Goal: Task Accomplishment & Management: Manage account settings

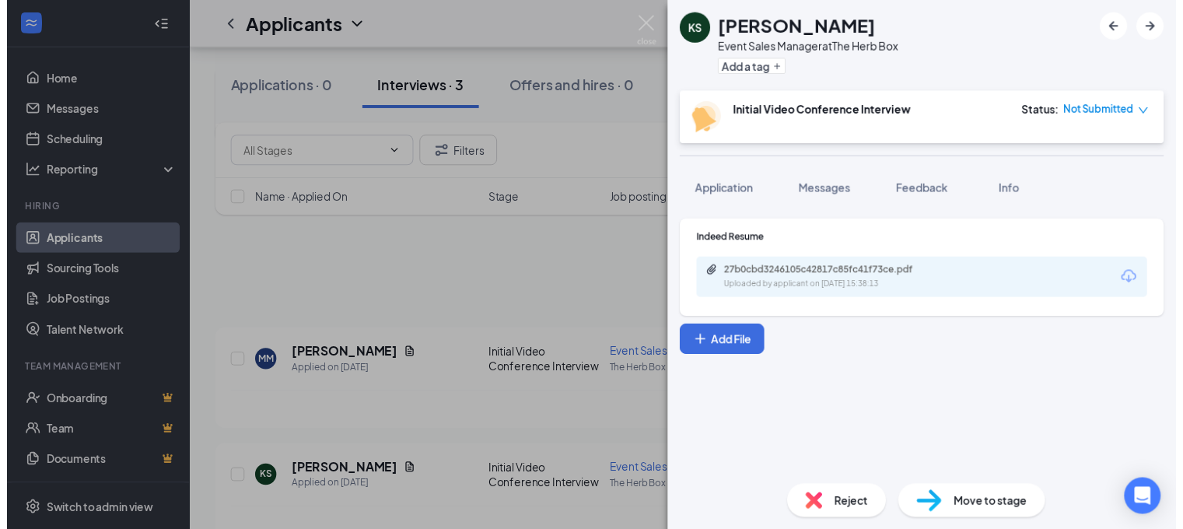
scroll to position [151, 0]
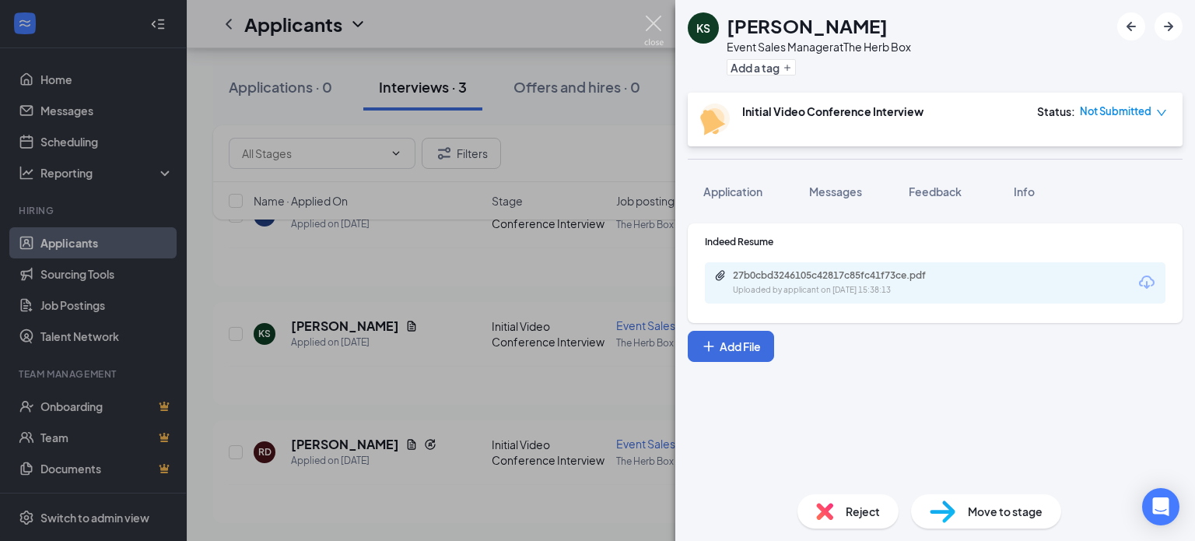
click at [657, 18] on img at bounding box center [653, 31] width 19 height 30
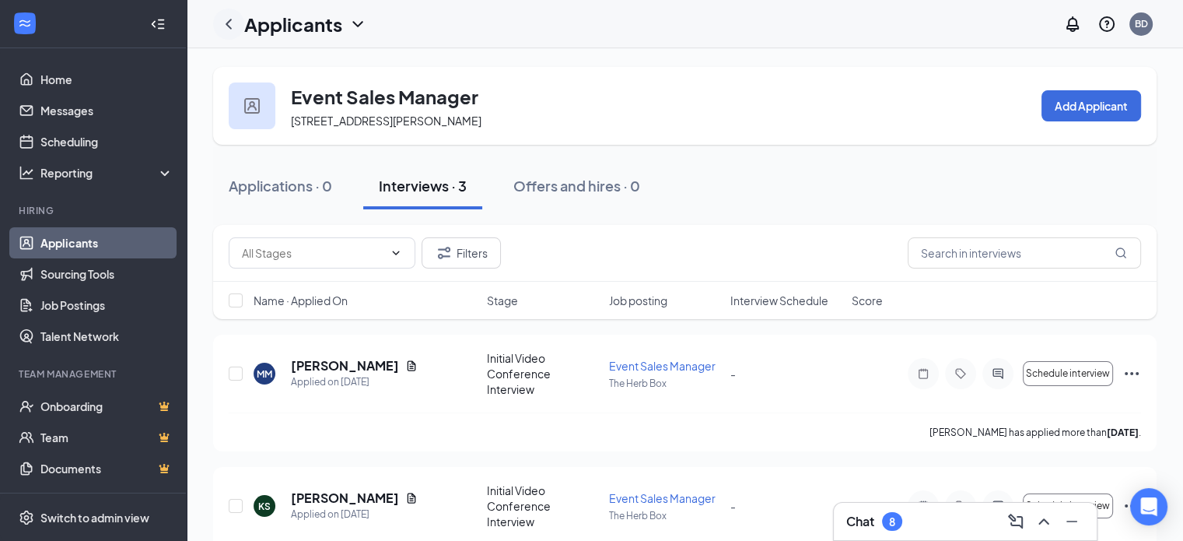
click at [232, 24] on icon "ChevronLeft" at bounding box center [228, 24] width 19 height 19
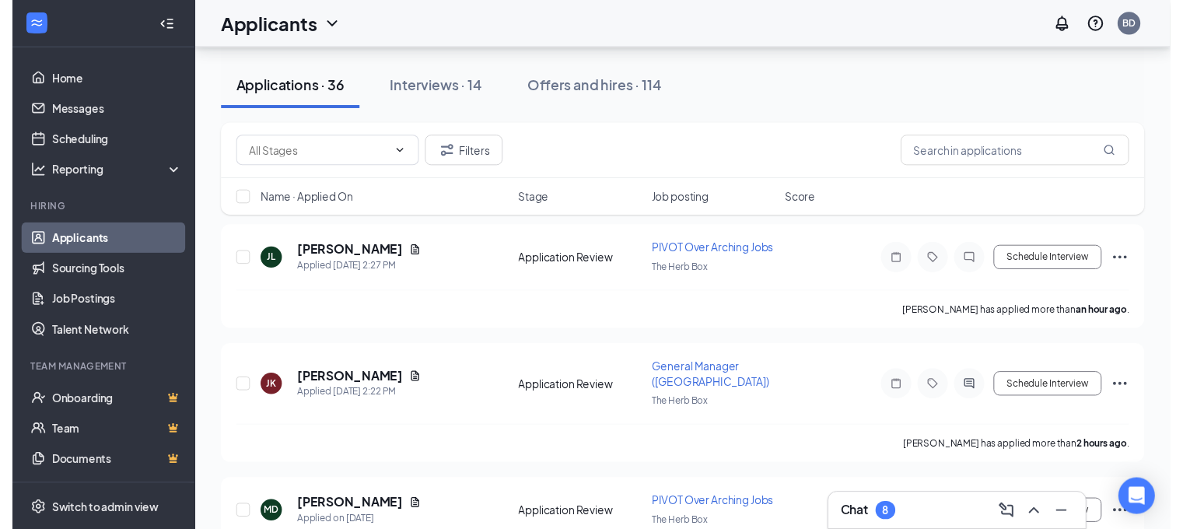
scroll to position [90, 0]
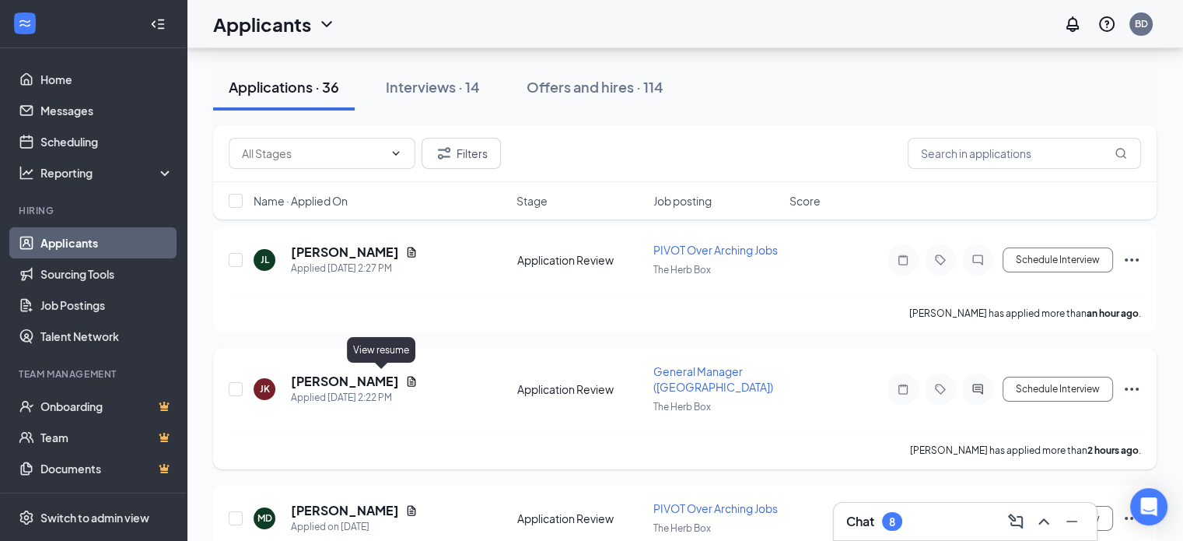
click at [405, 379] on icon "Document" at bounding box center [411, 381] width 12 height 12
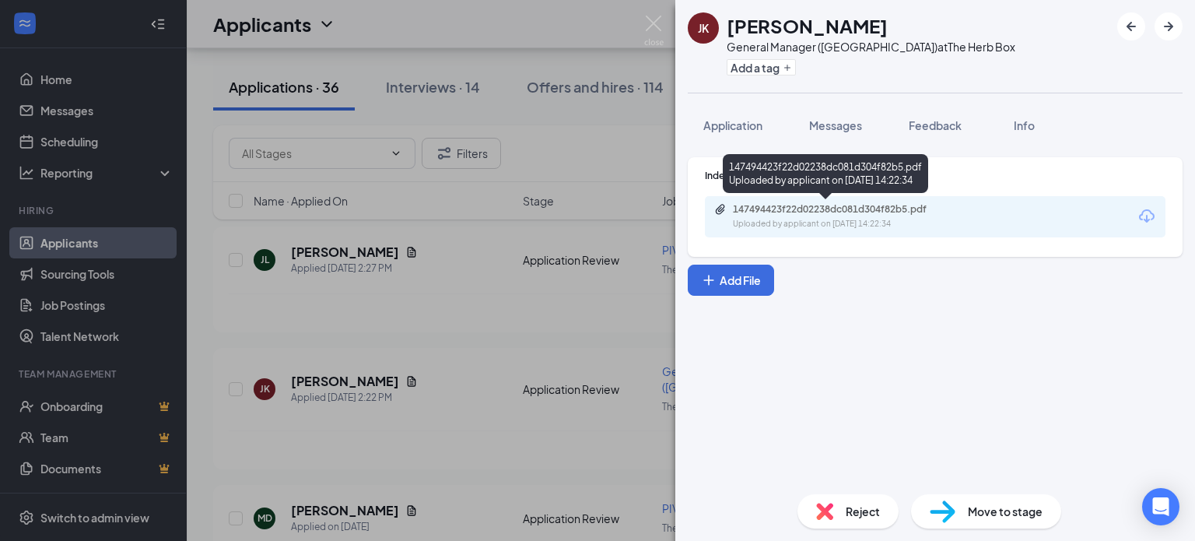
click at [832, 218] on div "Uploaded by applicant on [DATE] 14:22:34" at bounding box center [849, 224] width 233 height 12
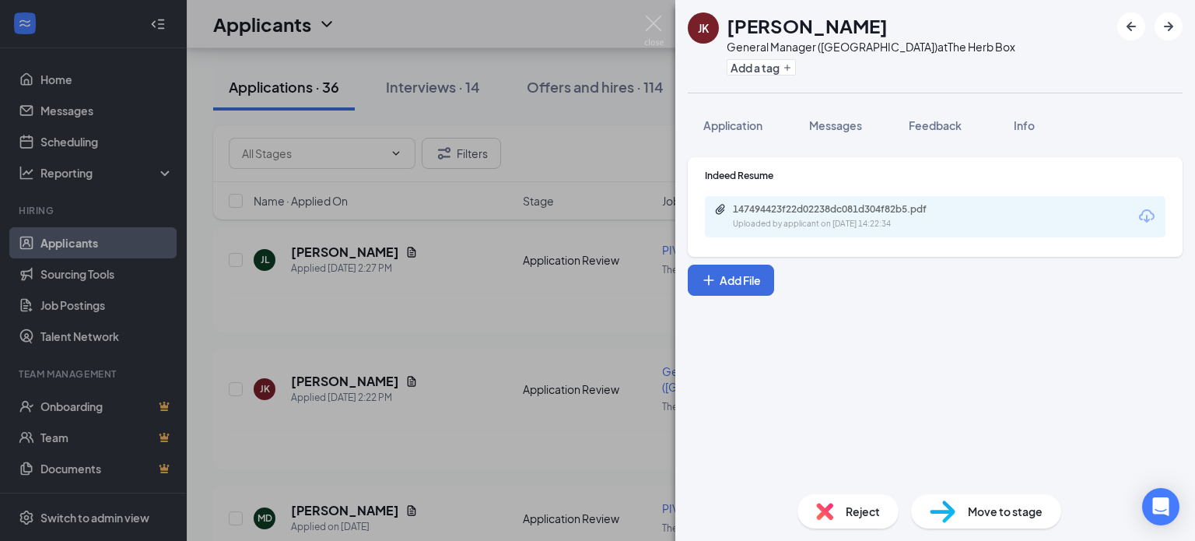
click at [861, 513] on span "Reject" at bounding box center [863, 510] width 34 height 17
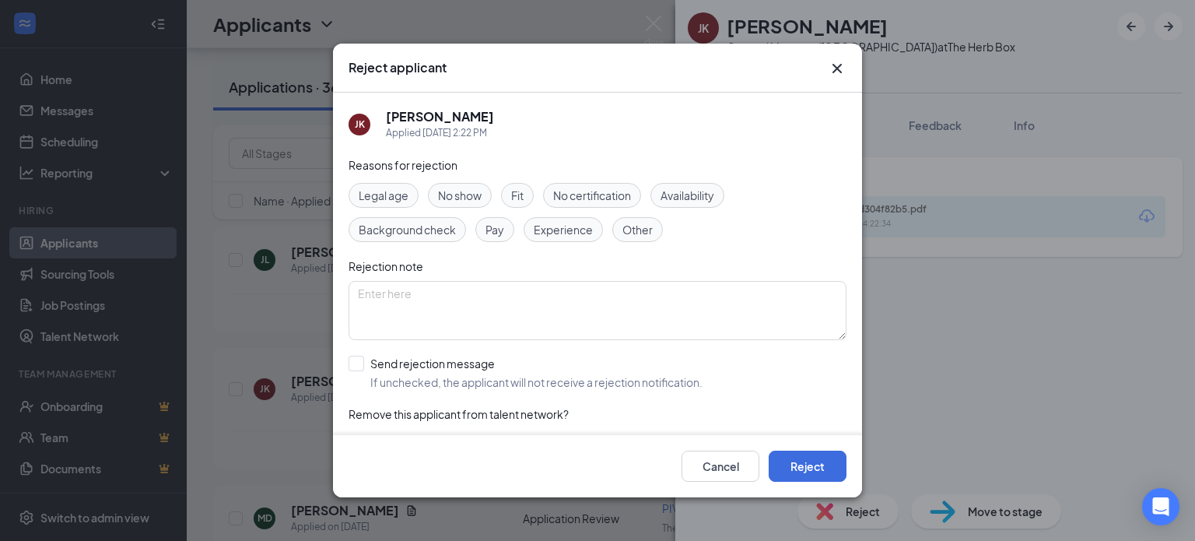
click at [554, 226] on span "Experience" at bounding box center [563, 229] width 59 height 17
click at [816, 467] on button "Reject" at bounding box center [807, 465] width 78 height 31
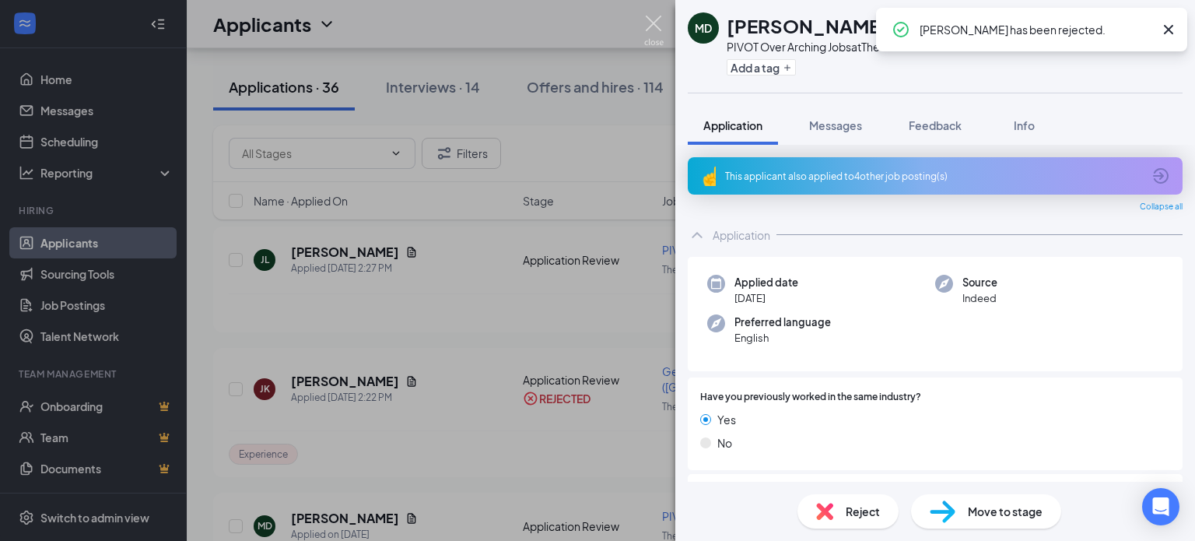
drag, startPoint x: 650, startPoint y: 18, endPoint x: 426, endPoint y: 135, distance: 252.9
click at [649, 17] on img at bounding box center [653, 31] width 19 height 30
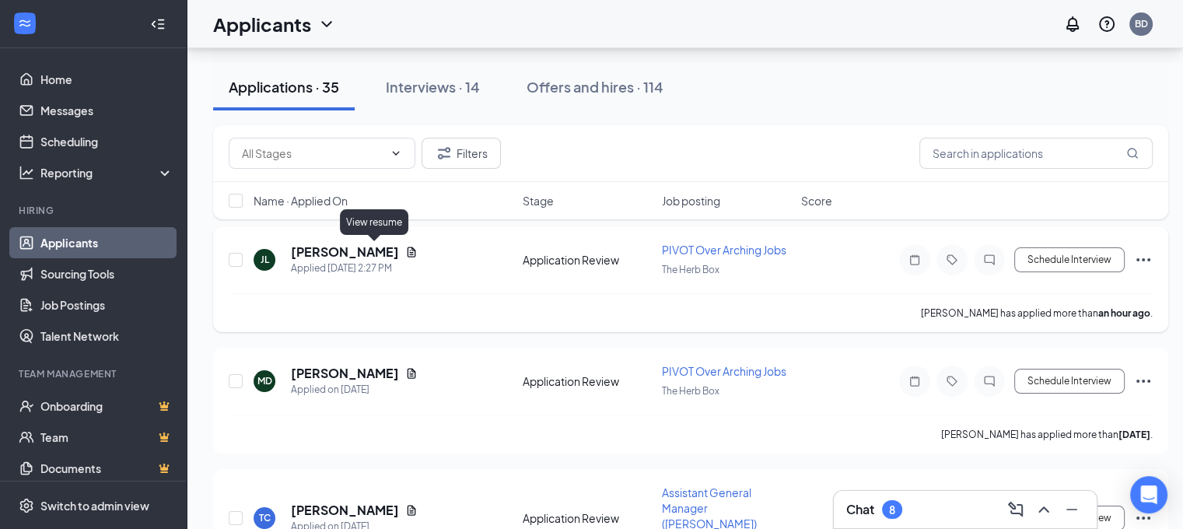
click at [405, 252] on icon "Document" at bounding box center [411, 252] width 12 height 12
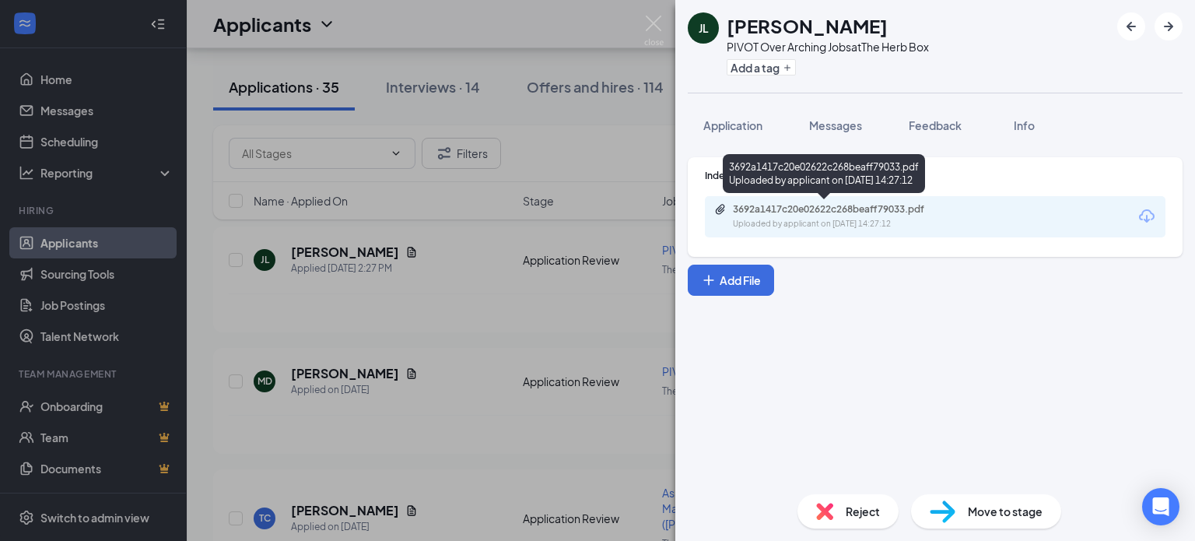
click at [787, 216] on div "3692a1417c20e02622c268beaff79033.pdf Uploaded by applicant on Sep 15, 2025 at 1…" at bounding box center [840, 216] width 252 height 27
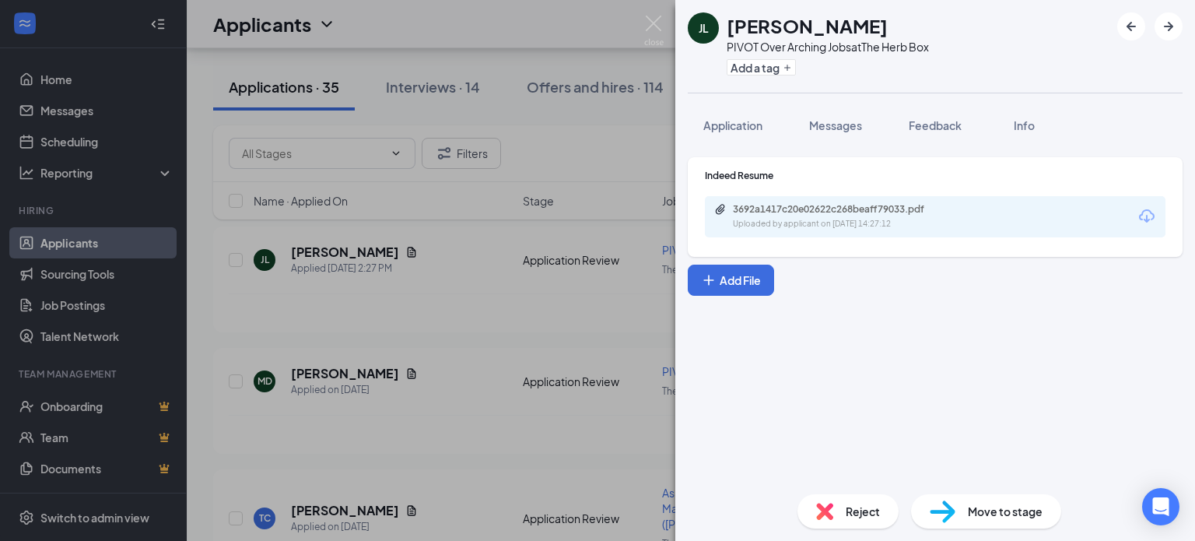
click at [867, 505] on span "Reject" at bounding box center [863, 510] width 34 height 17
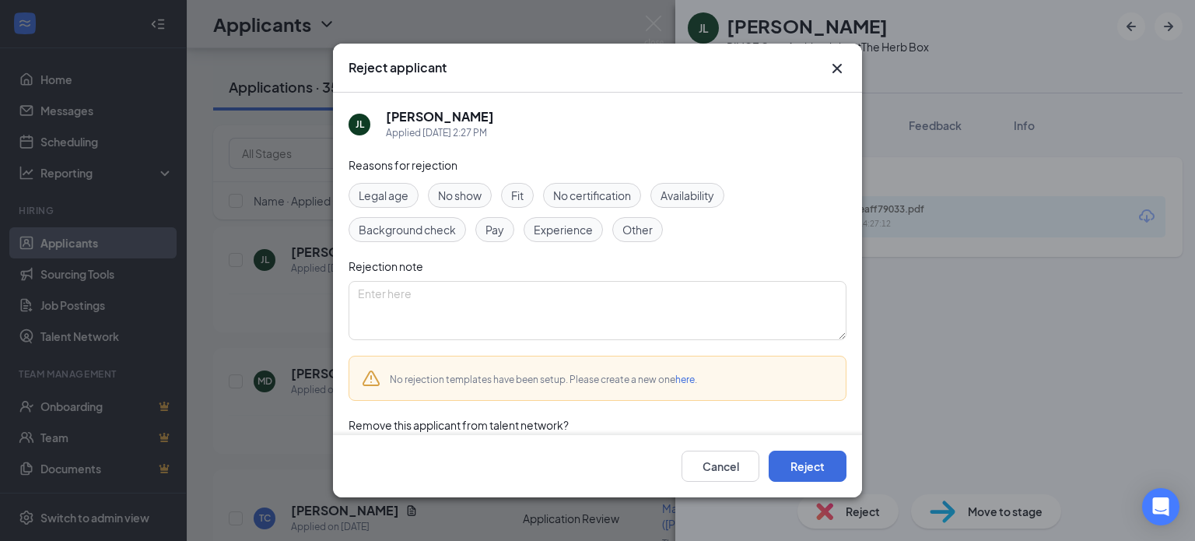
click at [561, 221] on span "Experience" at bounding box center [563, 229] width 59 height 17
click at [810, 466] on button "Reject" at bounding box center [807, 465] width 78 height 31
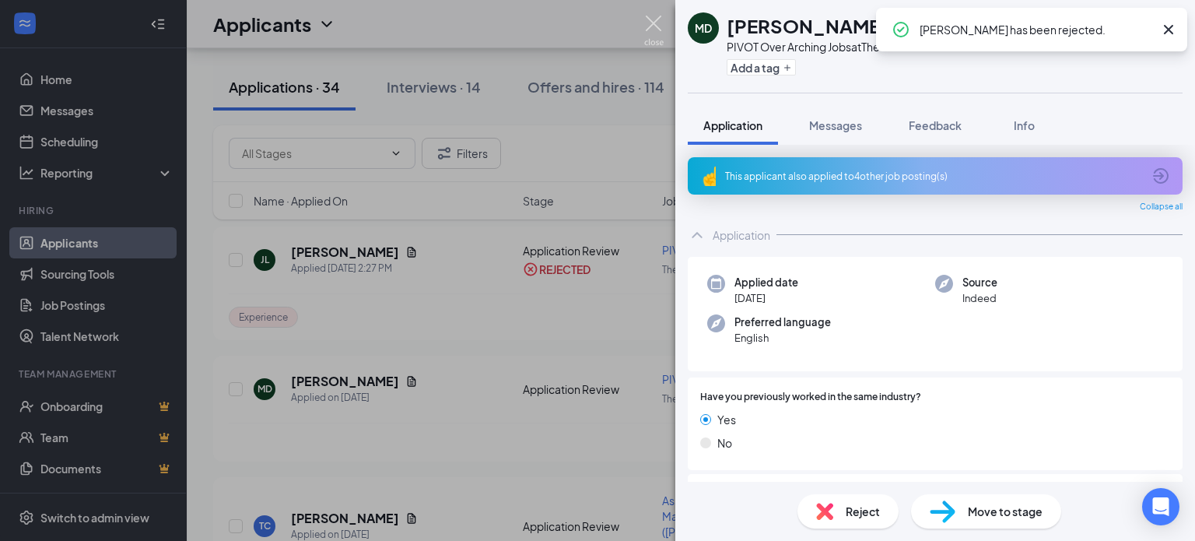
click at [655, 16] on img at bounding box center [653, 31] width 19 height 30
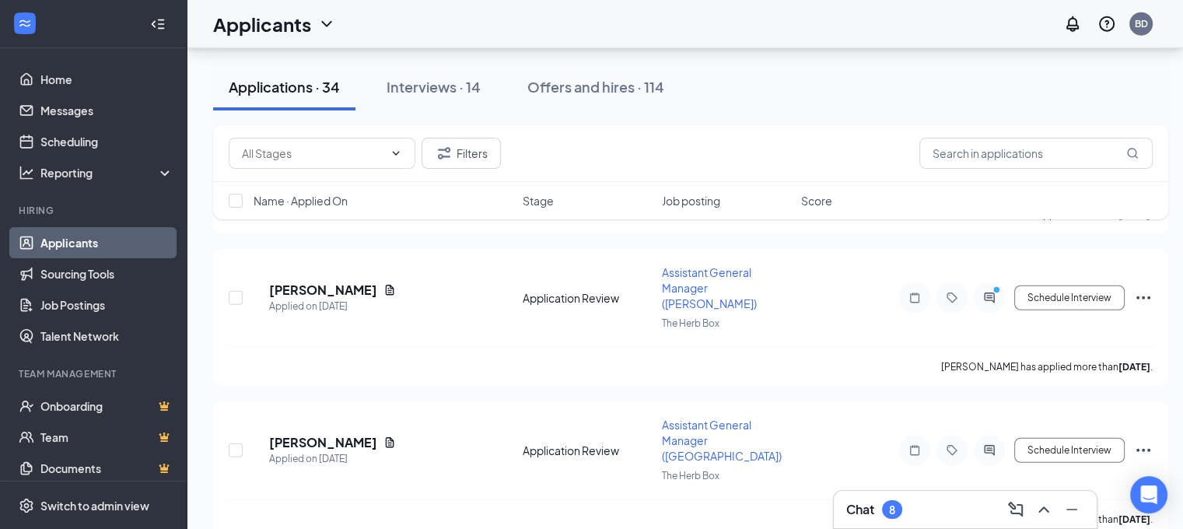
scroll to position [4363, 0]
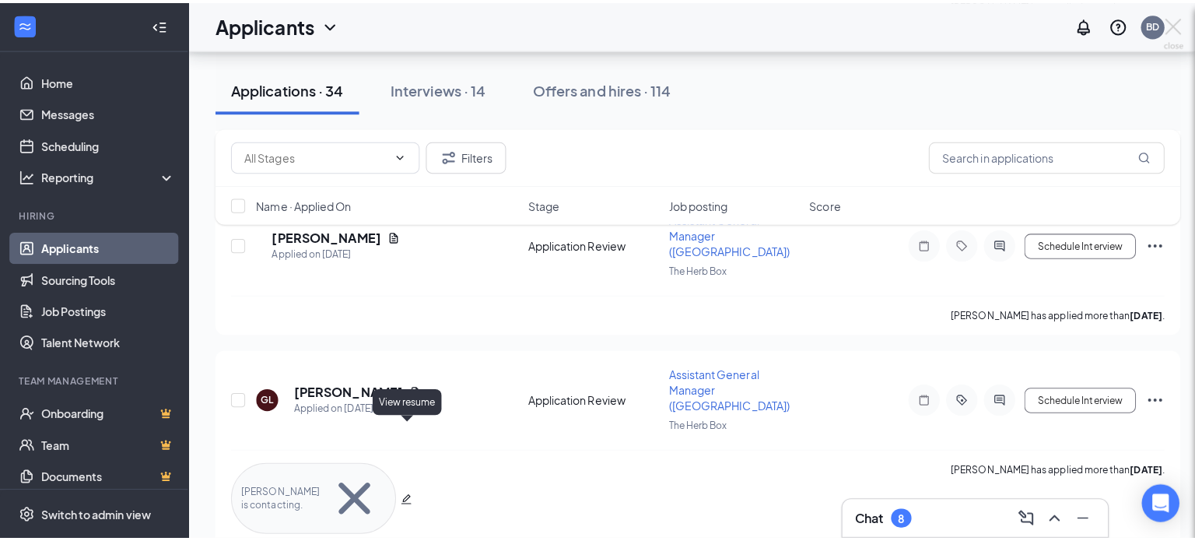
scroll to position [4351, 0]
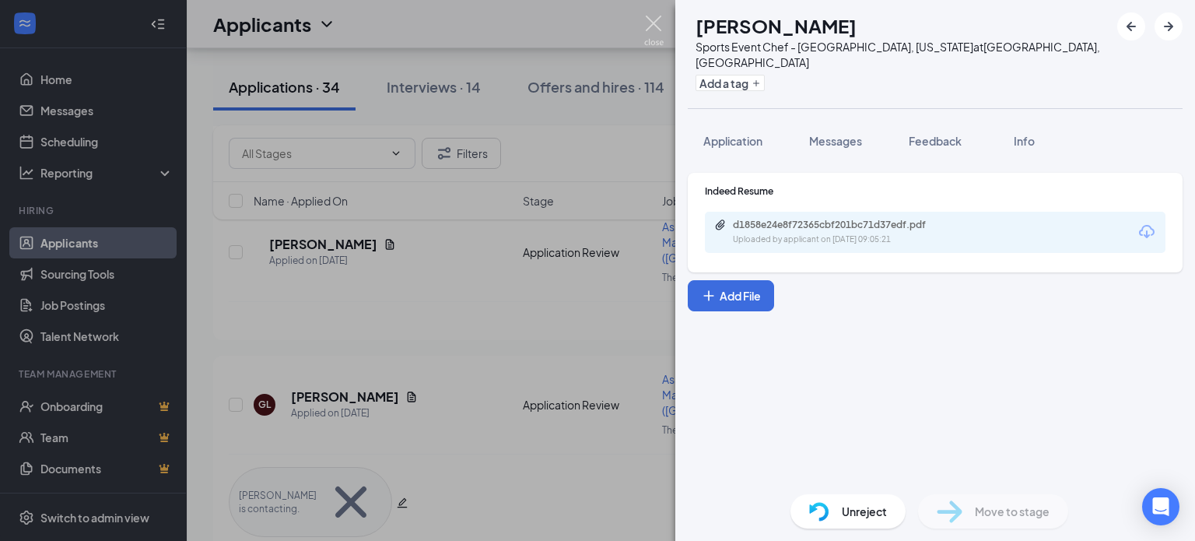
click at [653, 16] on img at bounding box center [653, 31] width 19 height 30
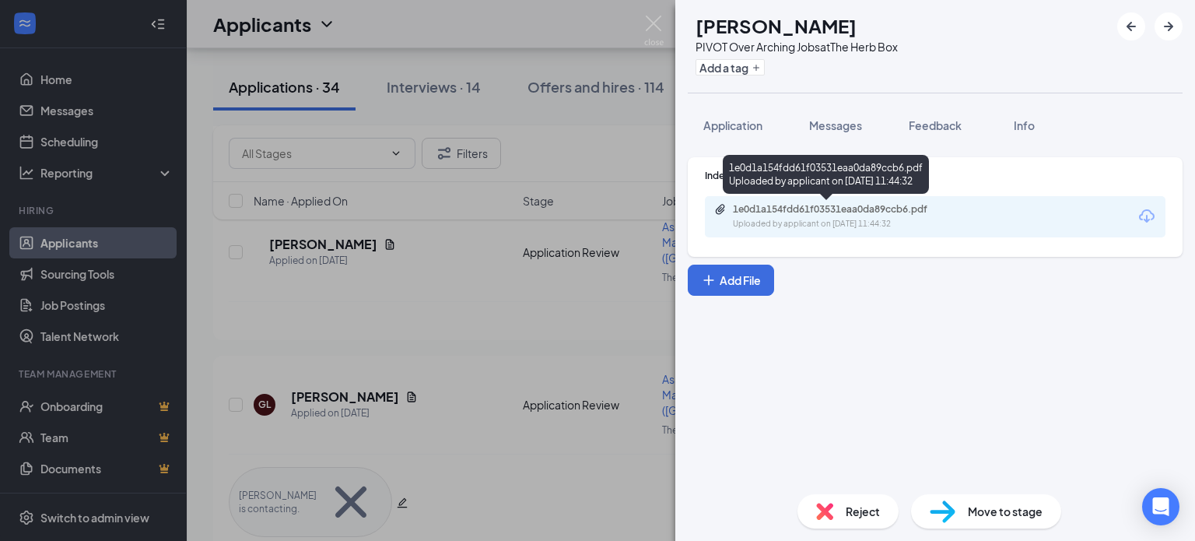
click at [810, 215] on div "1e0d1a154fdd61f03531eaa0da89ccb6.pdf Uploaded by applicant on Aug 29, 2025 at 1…" at bounding box center [840, 216] width 252 height 27
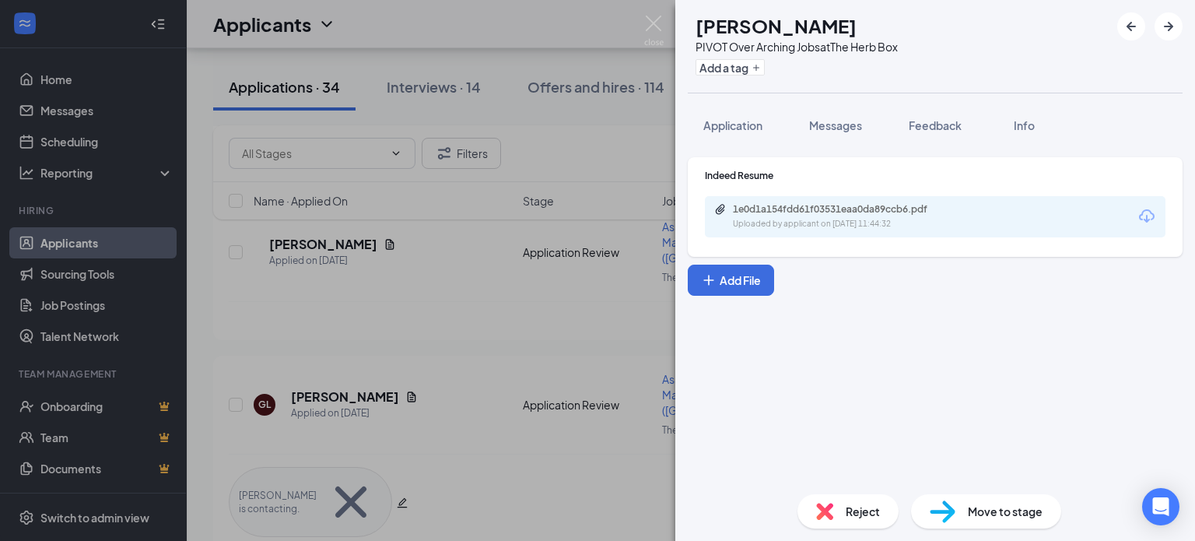
click at [874, 510] on span "Reject" at bounding box center [863, 510] width 34 height 17
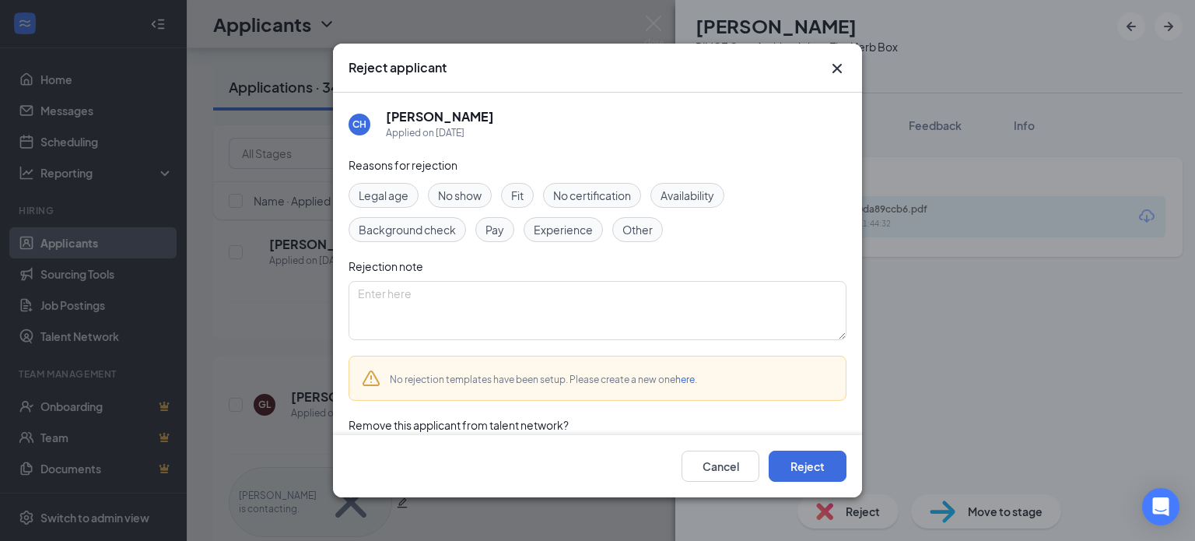
click at [569, 227] on span "Experience" at bounding box center [563, 229] width 59 height 17
click at [802, 463] on button "Reject" at bounding box center [807, 465] width 78 height 31
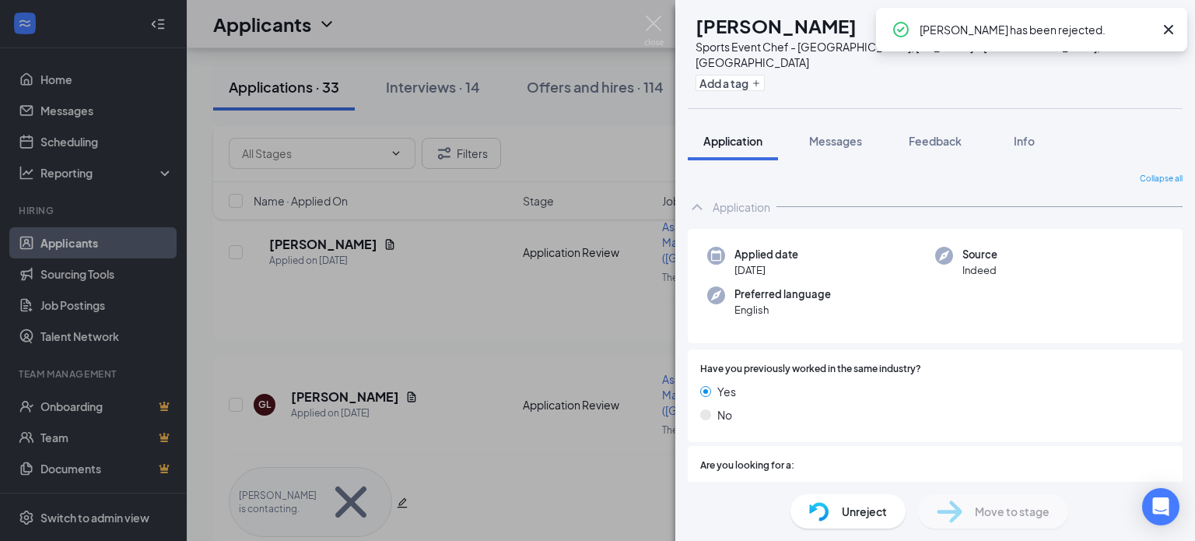
scroll to position [4231, 0]
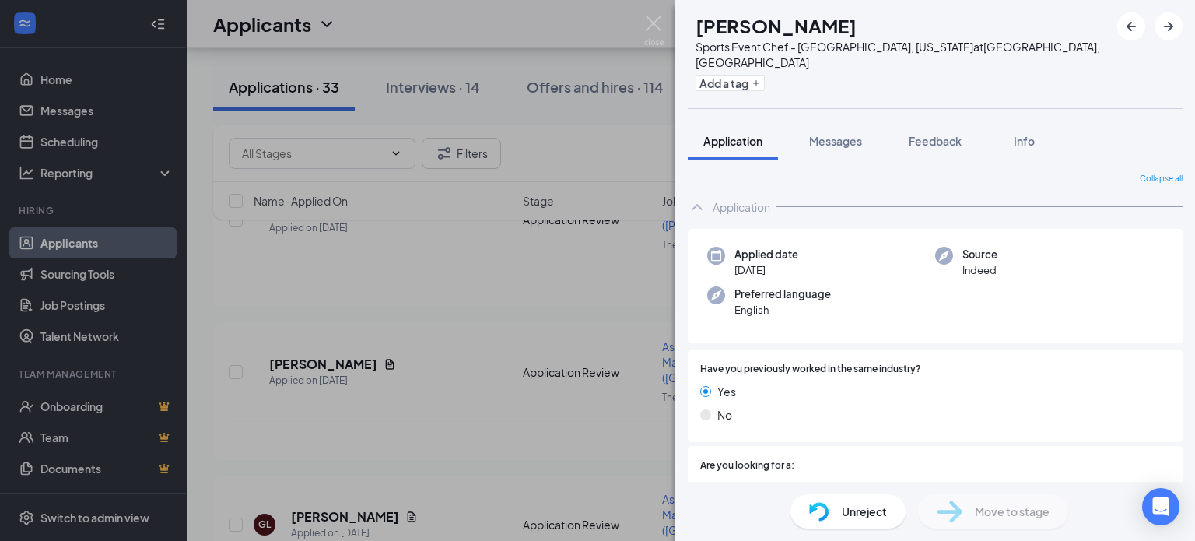
click at [849, 503] on span "Unreject" at bounding box center [864, 510] width 45 height 17
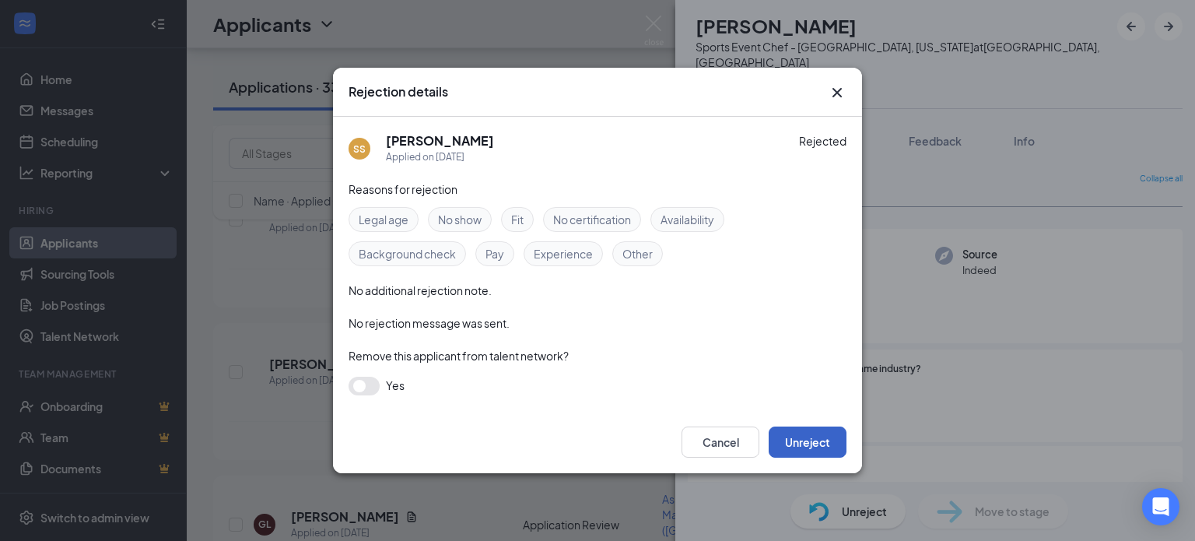
click at [819, 434] on button "Unreject" at bounding box center [807, 441] width 78 height 31
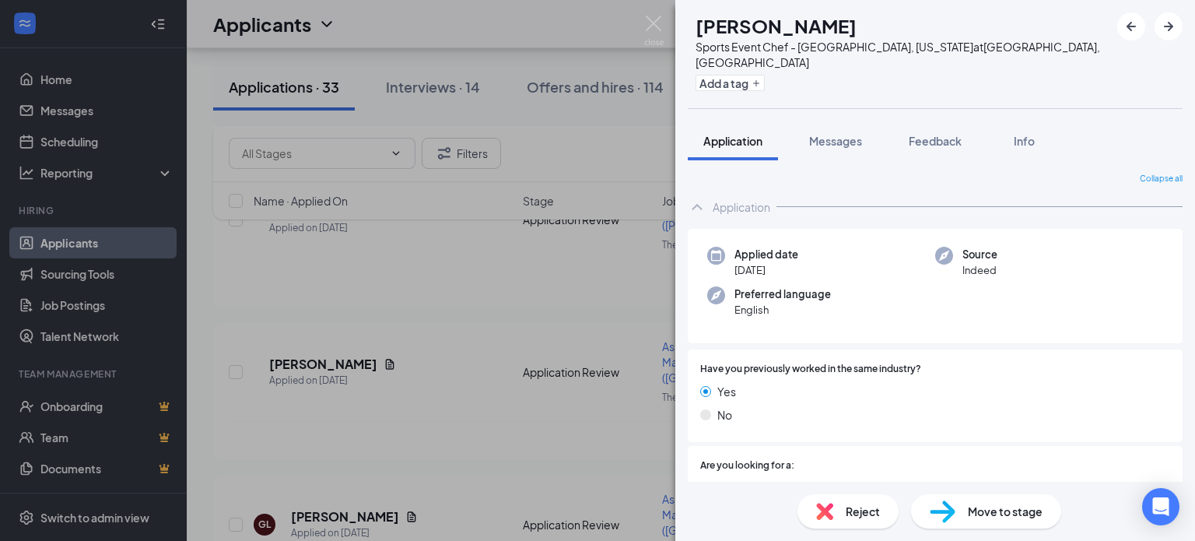
click at [855, 511] on span "Reject" at bounding box center [863, 510] width 34 height 17
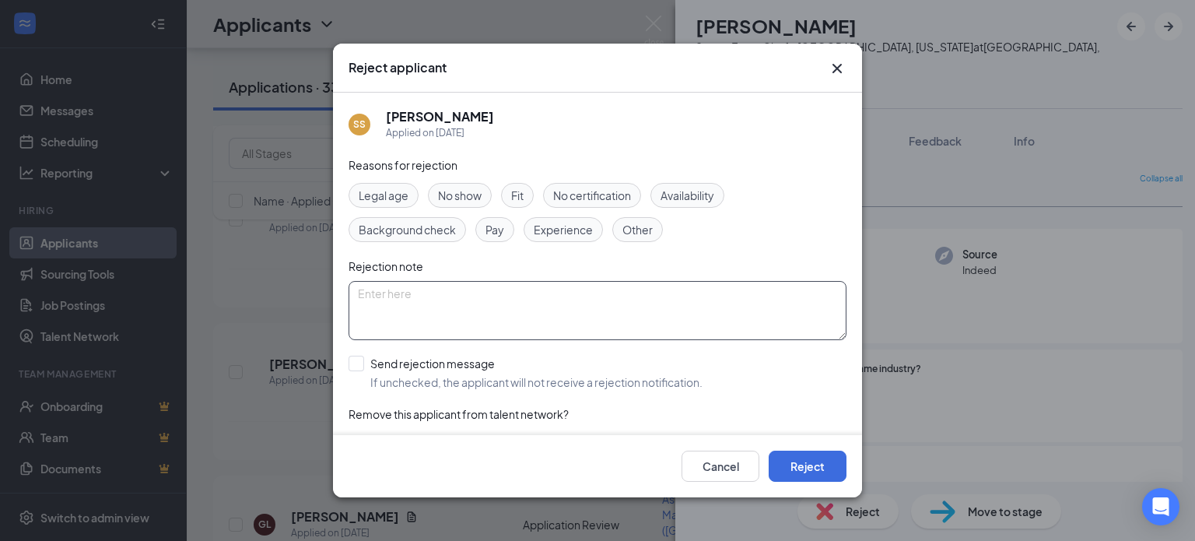
click at [386, 296] on textarea at bounding box center [597, 310] width 498 height 59
type textarea "position filled"
click at [797, 467] on button "Reject" at bounding box center [807, 465] width 78 height 31
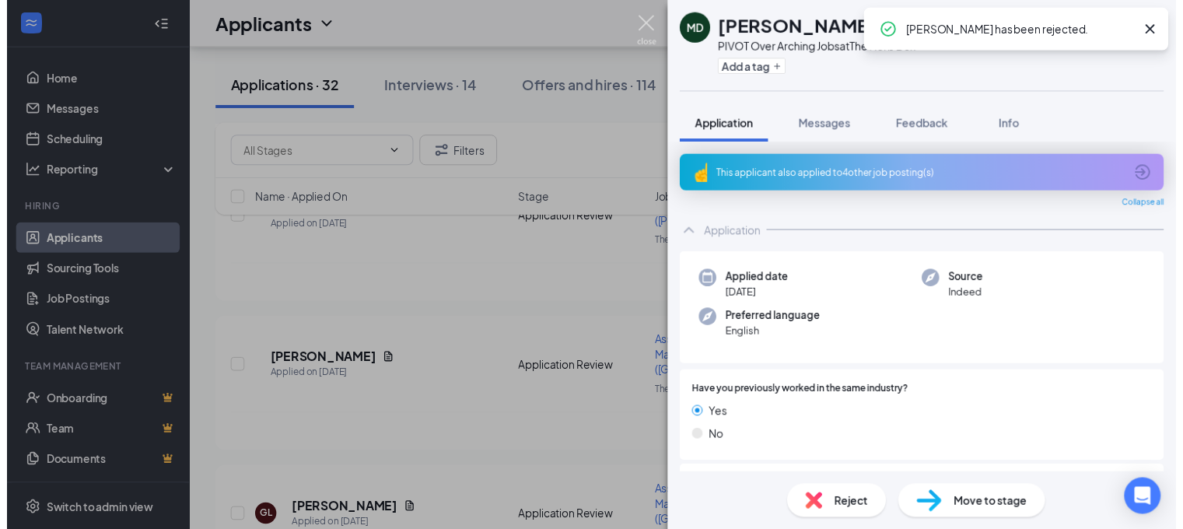
scroll to position [4096, 0]
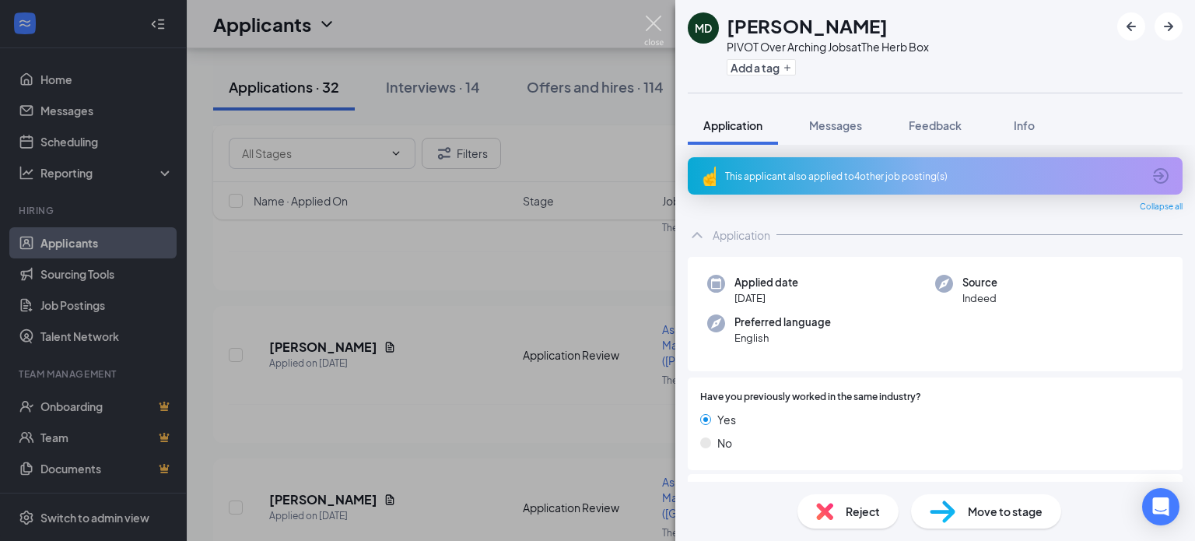
click at [653, 19] on img at bounding box center [653, 31] width 19 height 30
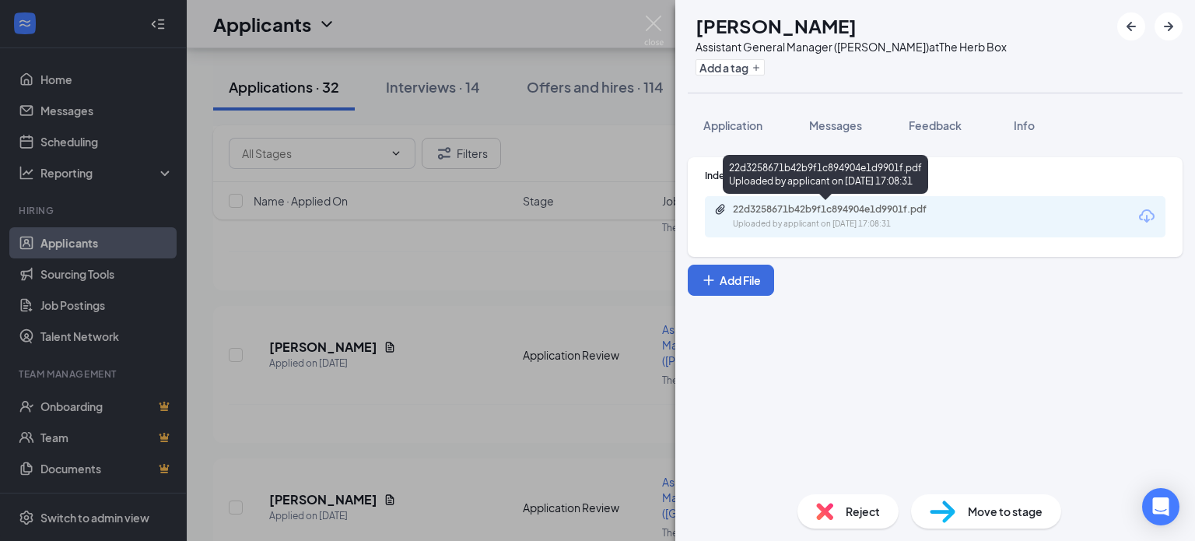
click at [775, 219] on div "Uploaded by applicant on Sep 05, 2025 at 17:08:31" at bounding box center [849, 224] width 233 height 12
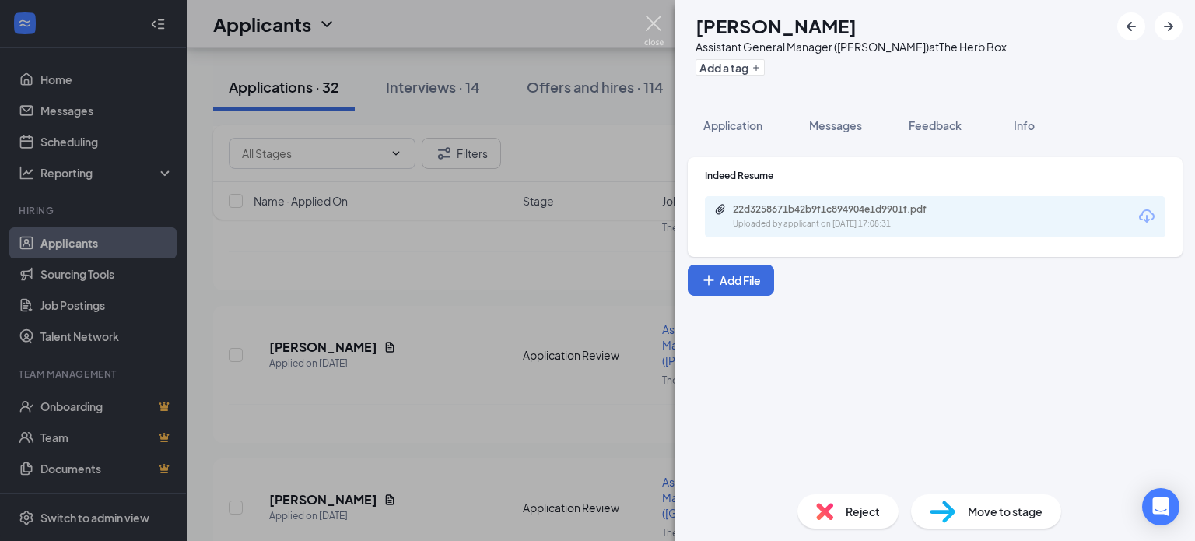
click at [654, 21] on img at bounding box center [653, 31] width 19 height 30
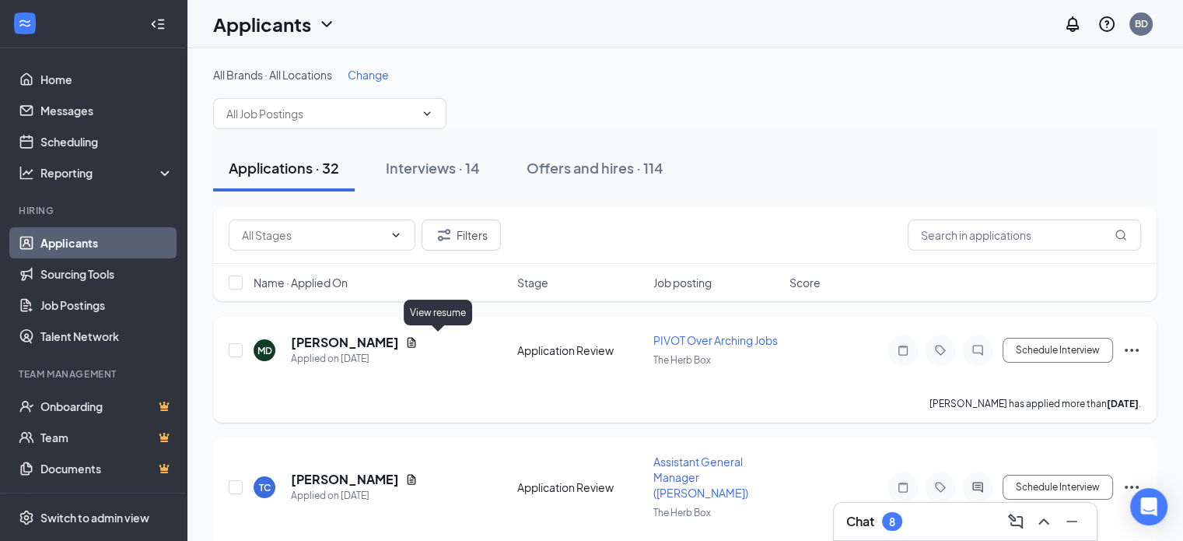
click at [418, 340] on icon "Document" at bounding box center [411, 342] width 12 height 12
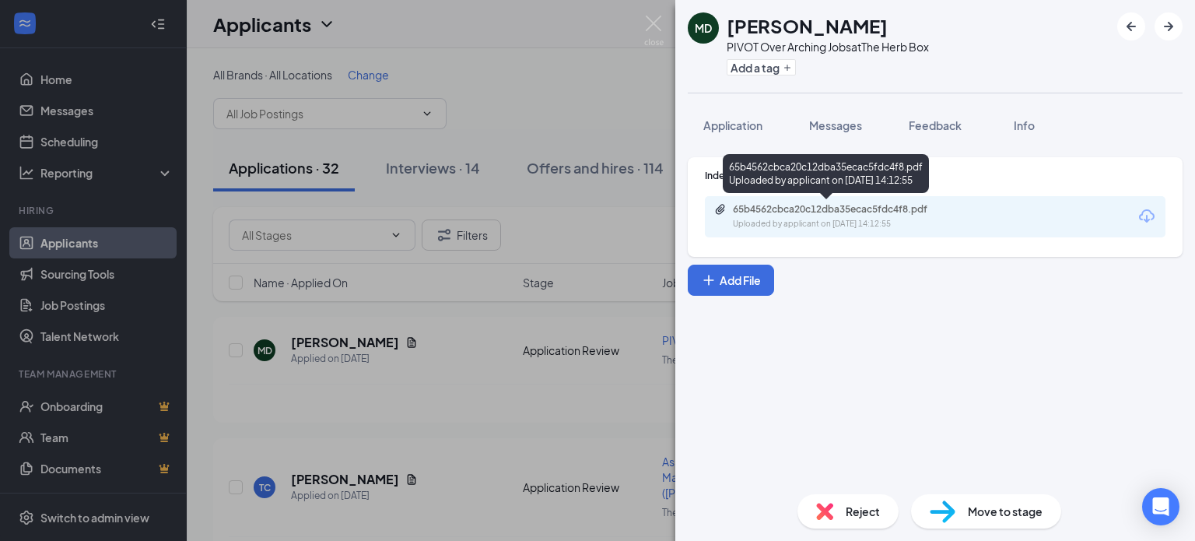
click at [806, 214] on div "65b4562cbca20c12dba35ecac5fdc4f8.pdf" at bounding box center [842, 209] width 218 height 12
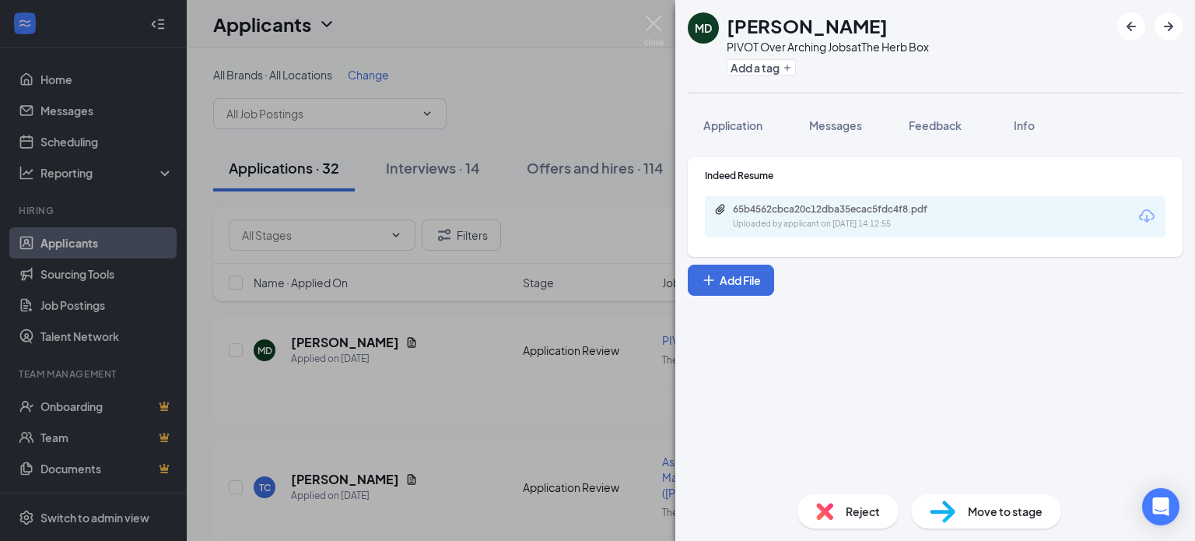
click at [852, 515] on span "Reject" at bounding box center [863, 510] width 34 height 17
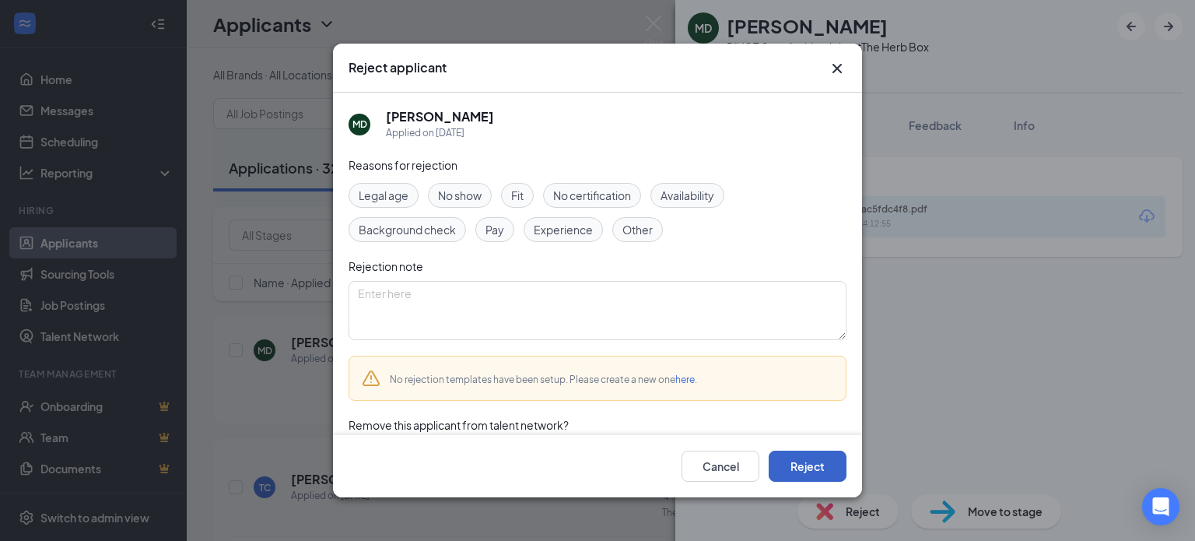
click at [811, 460] on button "Reject" at bounding box center [807, 465] width 78 height 31
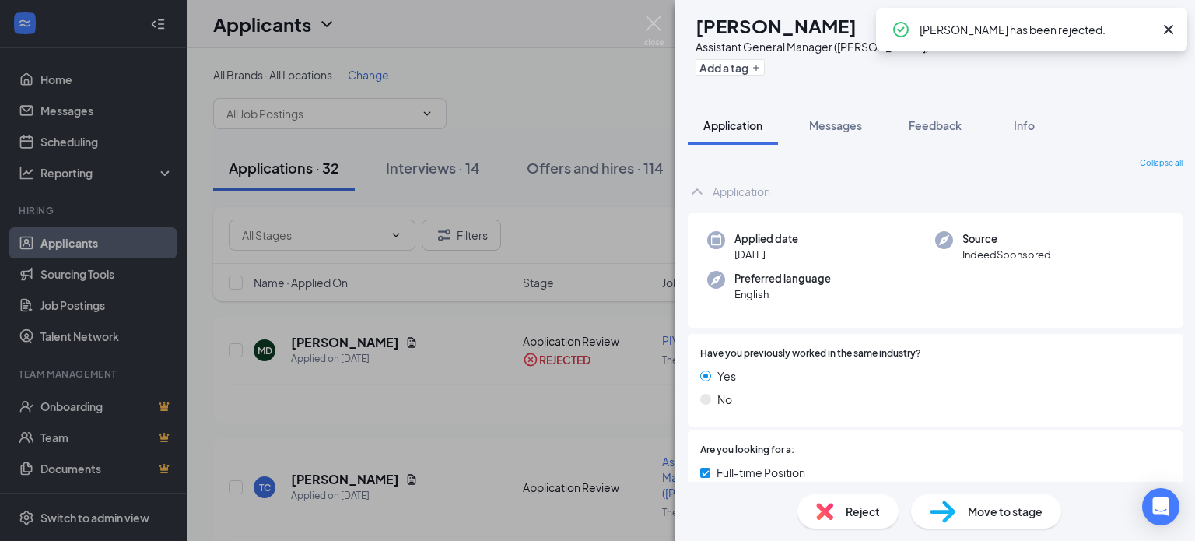
click at [1168, 27] on icon "Cross" at bounding box center [1168, 29] width 19 height 19
click at [655, 17] on img at bounding box center [653, 31] width 19 height 30
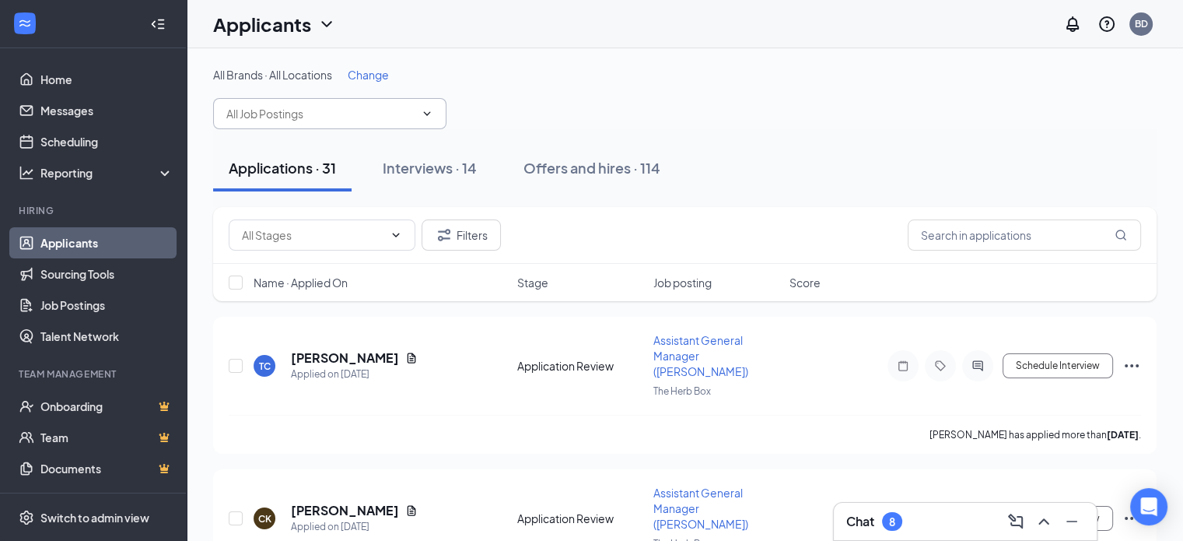
click at [265, 114] on input "text" at bounding box center [320, 113] width 188 height 17
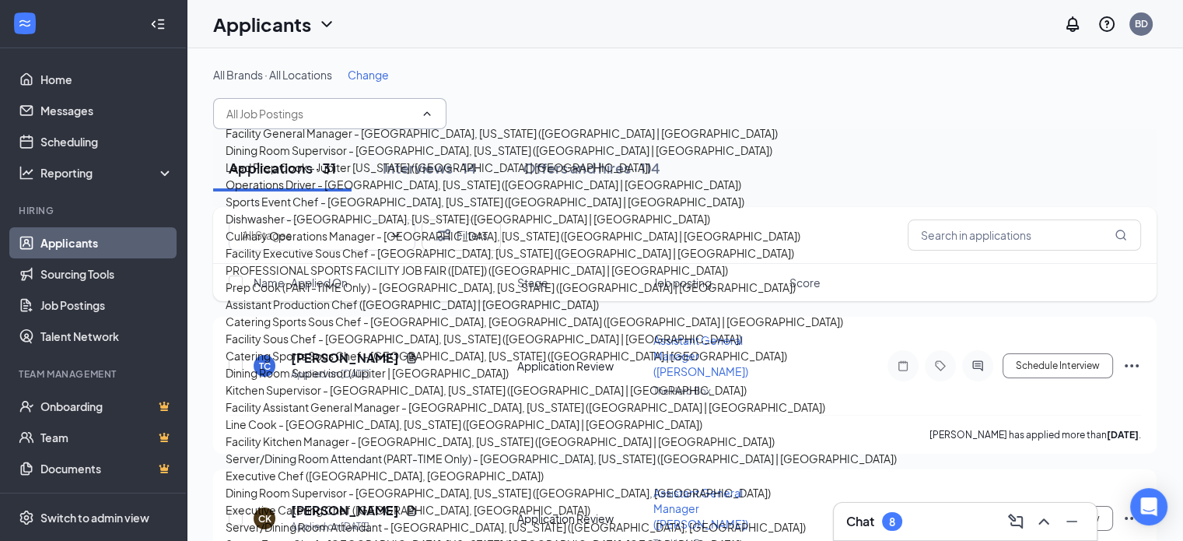
scroll to position [1483, 0]
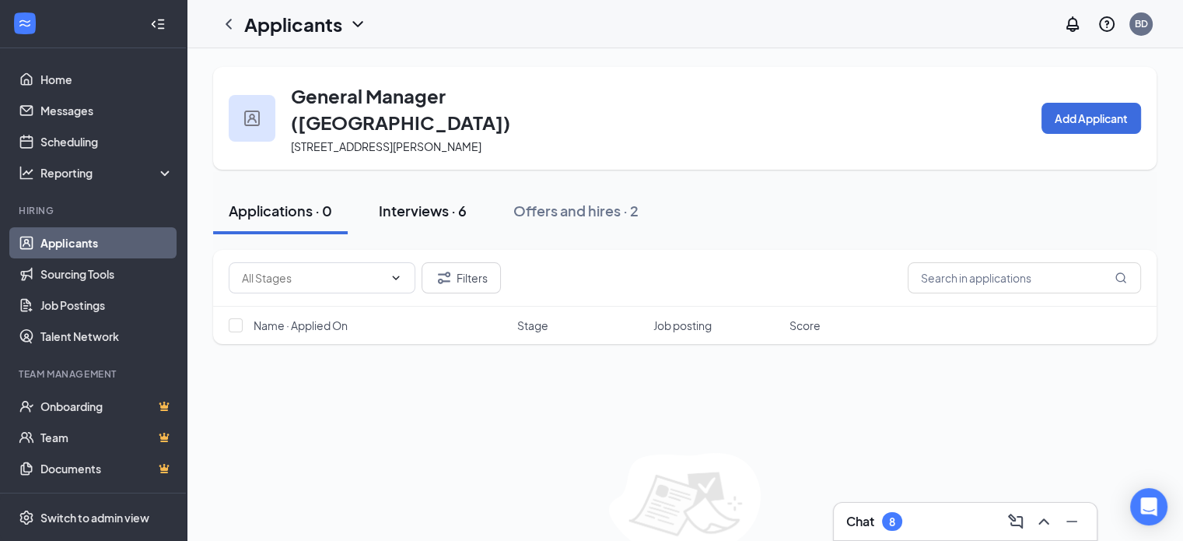
click at [420, 201] on div "Interviews · 6" at bounding box center [423, 210] width 88 height 19
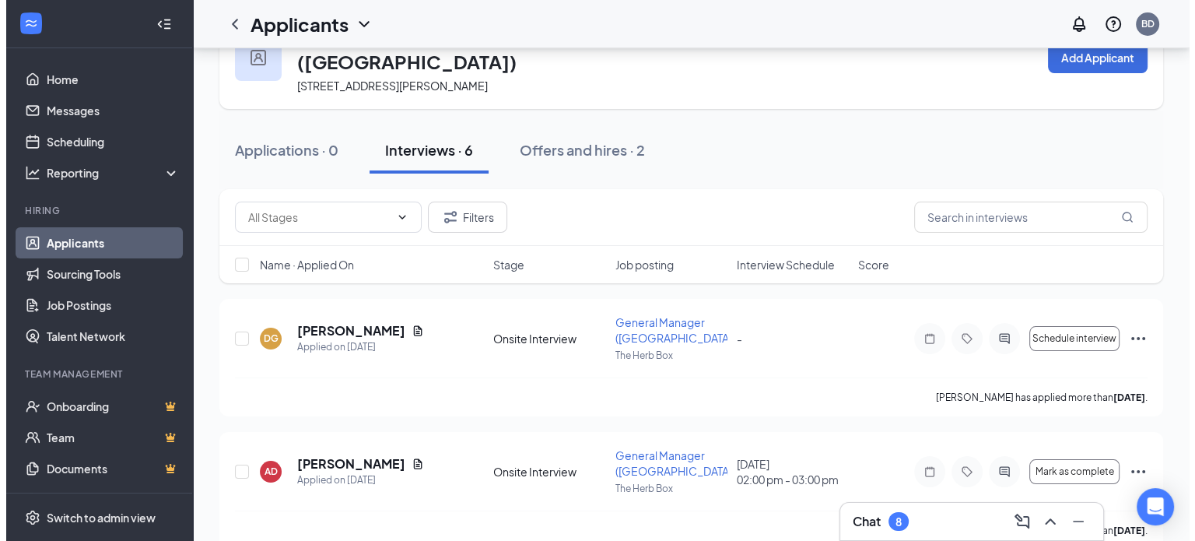
scroll to position [61, 0]
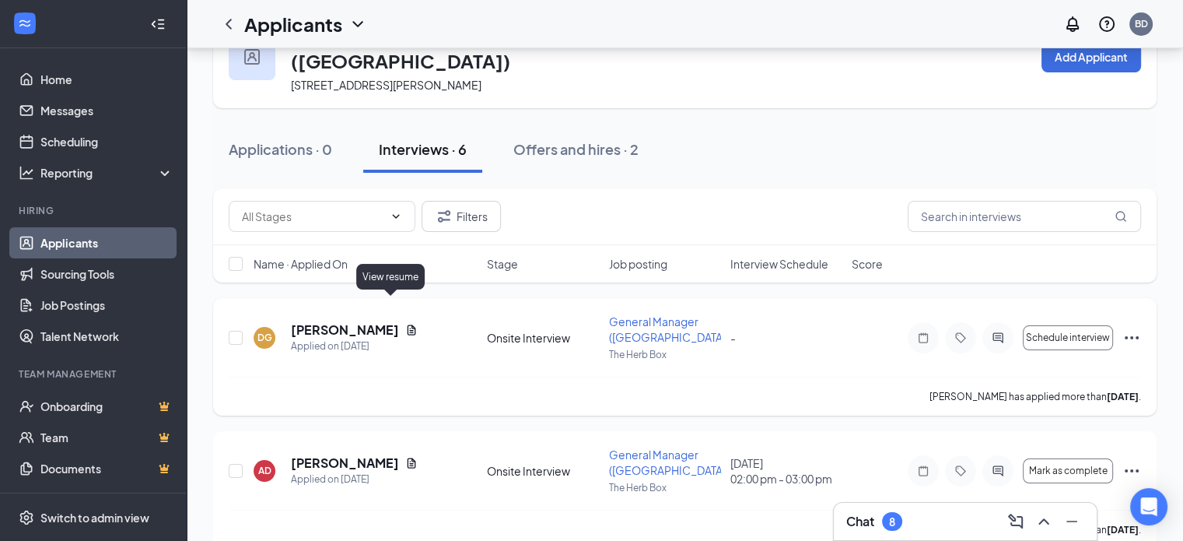
click at [408, 324] on icon "Document" at bounding box center [412, 329] width 9 height 10
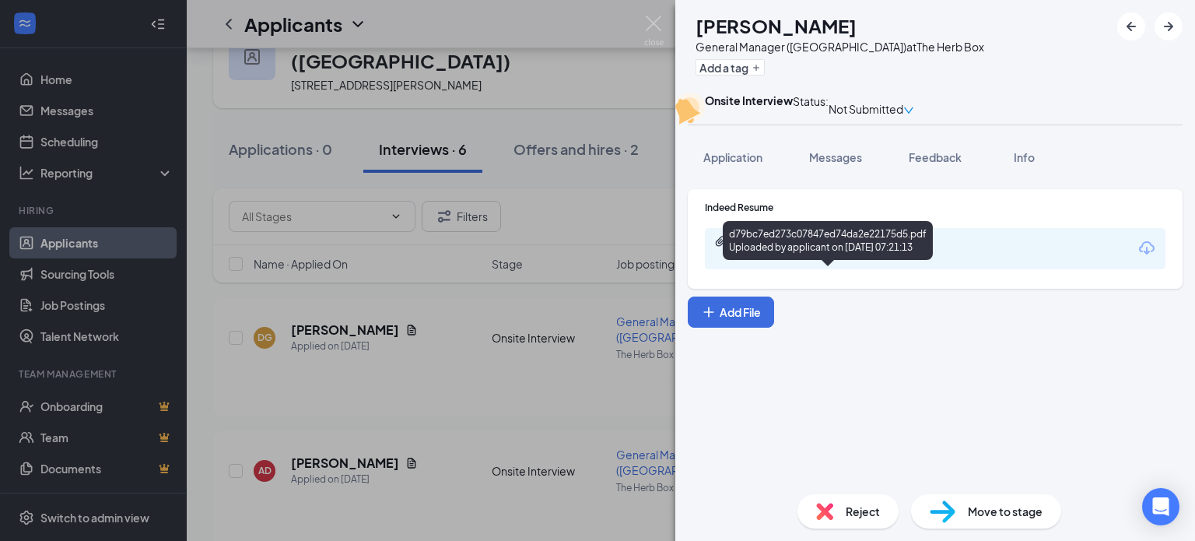
click at [787, 247] on div "d79bc7ed273c07847ed74da2e22175d5.pdf" at bounding box center [842, 241] width 218 height 12
